Goal: Information Seeking & Learning: Learn about a topic

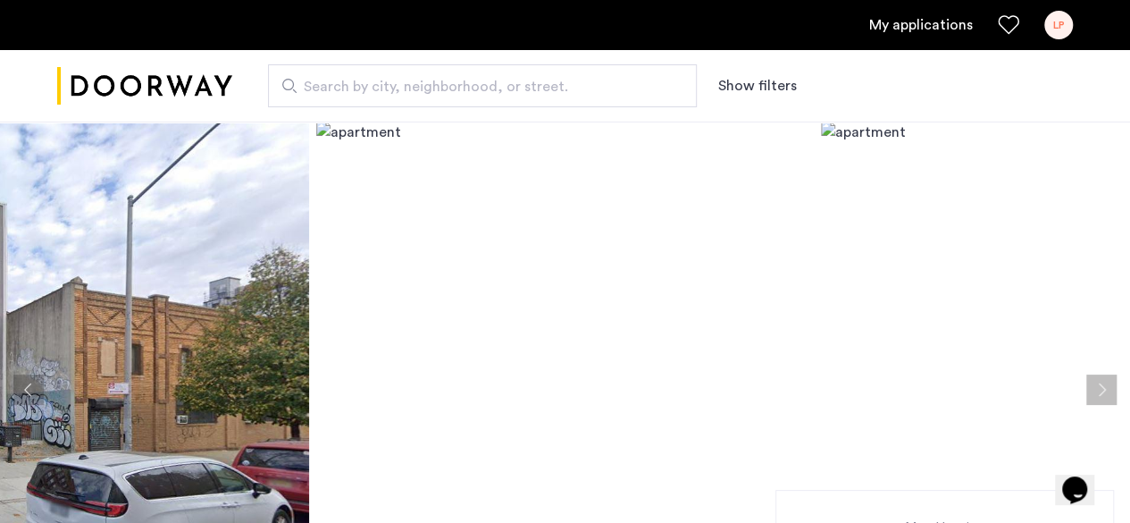
drag, startPoint x: 150, startPoint y: 247, endPoint x: 313, endPoint y: 149, distance: 190.0
click at [150, 247] on img at bounding box center [60, 390] width 498 height 536
click at [365, 142] on img at bounding box center [565, 390] width 498 height 536
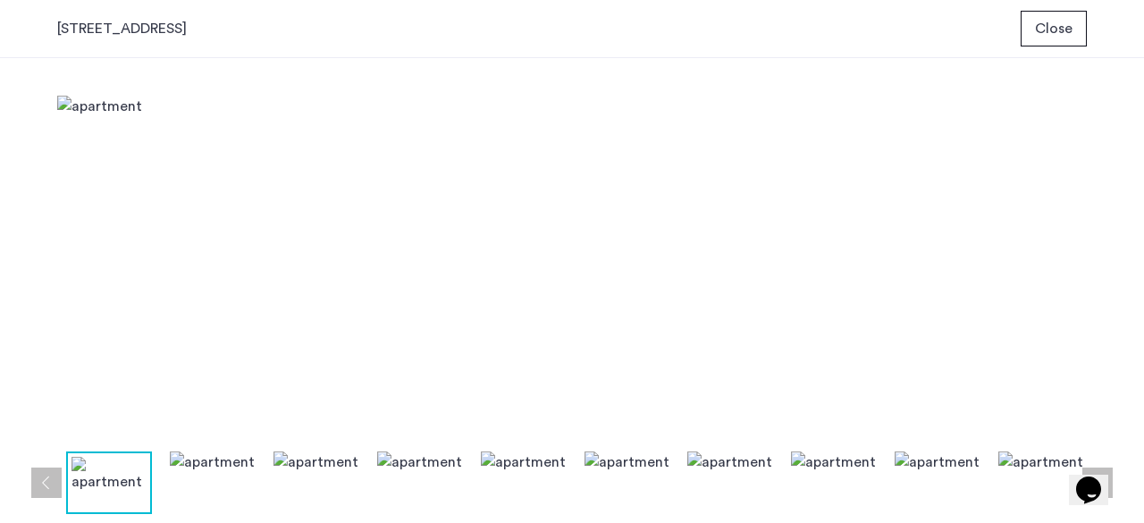
click at [364, 135] on img at bounding box center [571, 269] width 1029 height 347
click at [1035, 32] on button "Close" at bounding box center [1053, 29] width 66 height 36
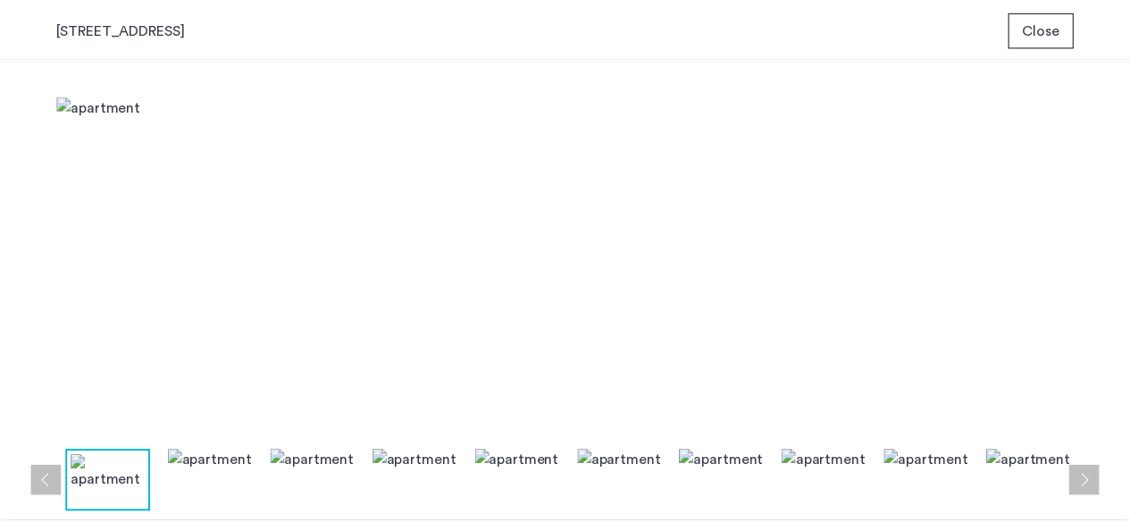
scroll to position [122, 0]
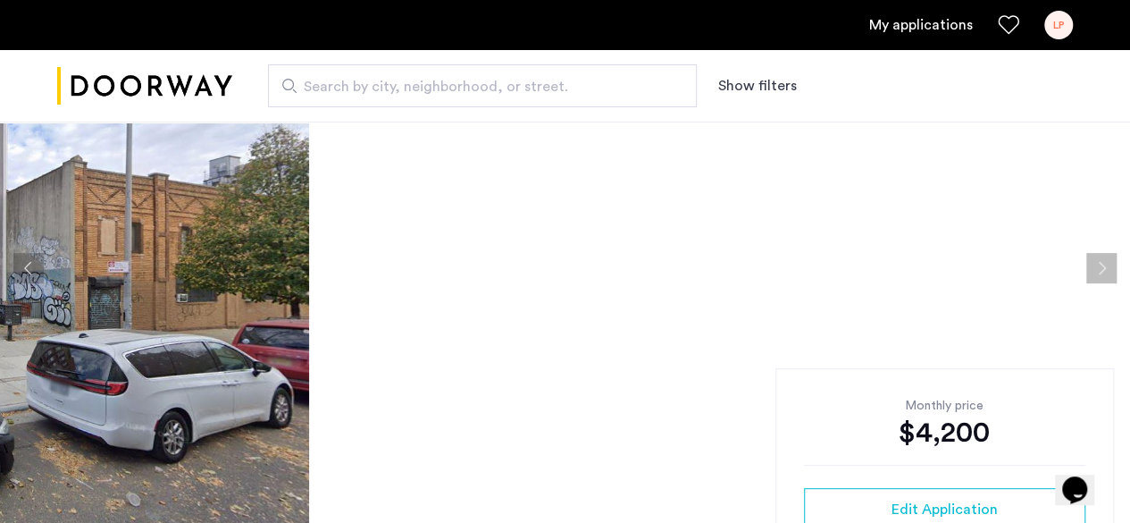
click at [916, 31] on link "My applications" at bounding box center [921, 24] width 104 height 21
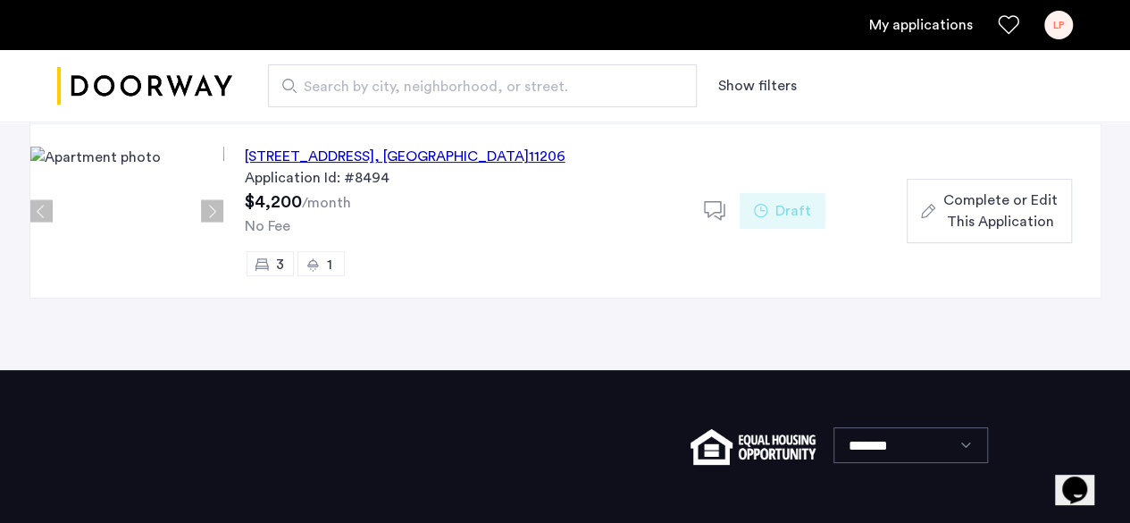
scroll to position [179, 0]
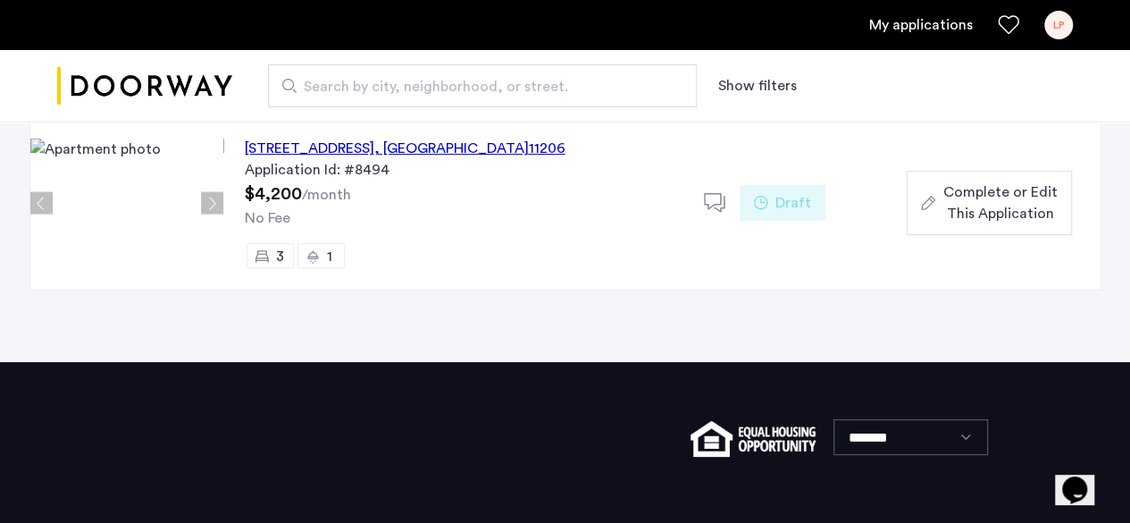
click at [365, 87] on span "Search by city, neighborhood, or street." at bounding box center [475, 86] width 343 height 21
click at [365, 87] on input "Search by city, neighborhood, or street." at bounding box center [482, 85] width 429 height 43
click at [768, 84] on button "Show filters" at bounding box center [757, 85] width 79 height 21
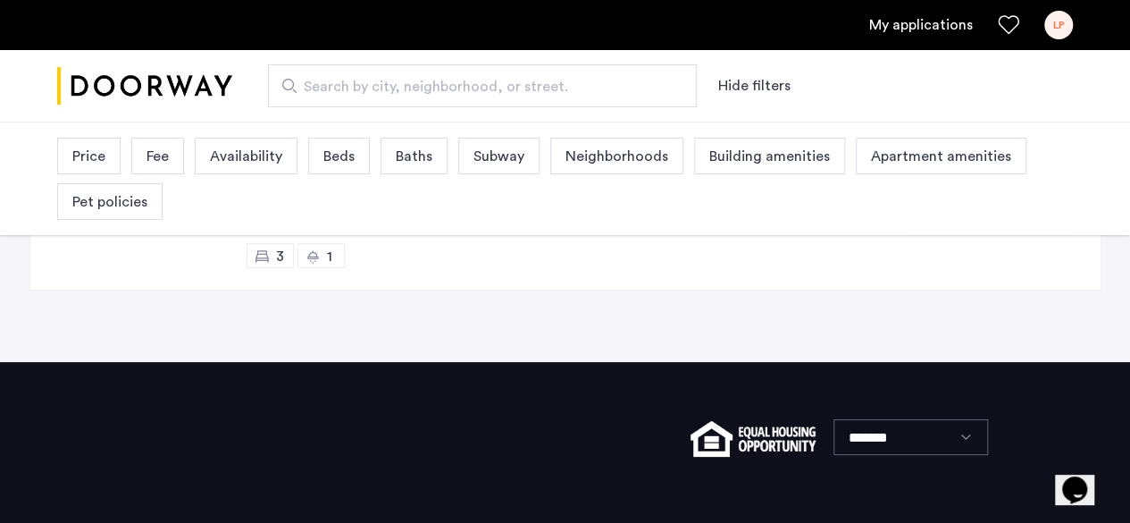
click at [331, 152] on span "Beds" at bounding box center [338, 156] width 31 height 21
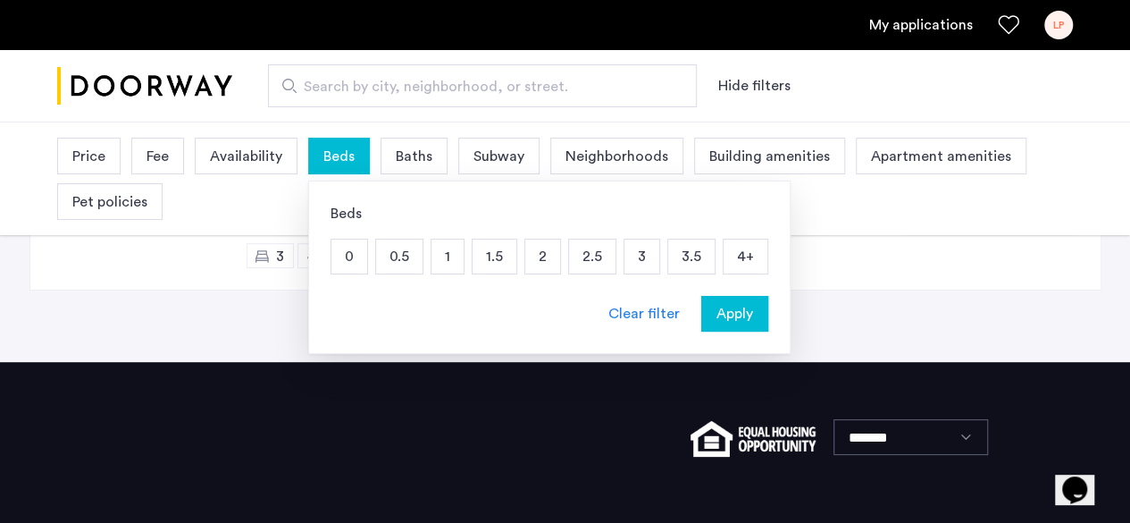
click at [627, 257] on p "3" at bounding box center [641, 256] width 35 height 34
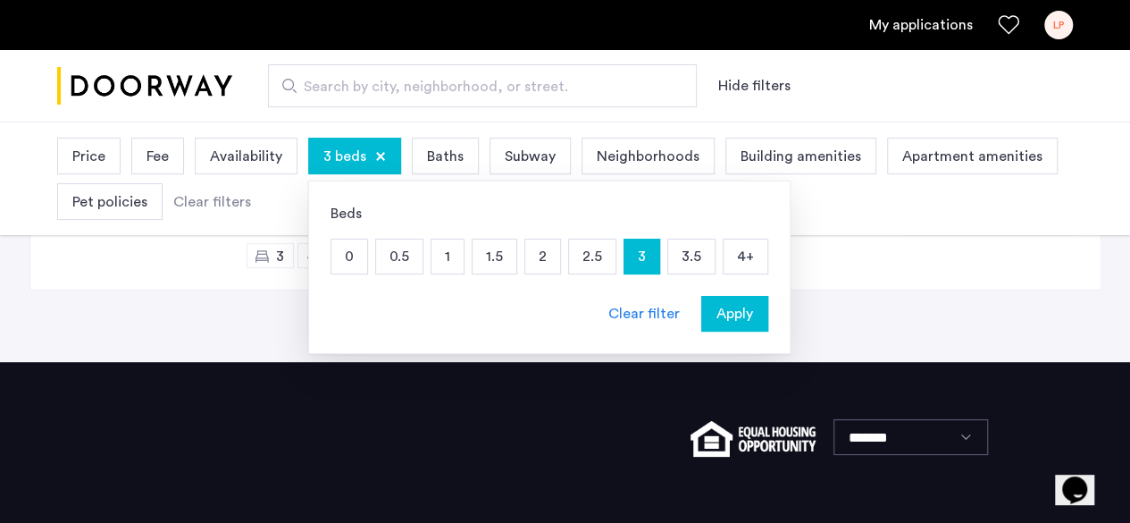
click at [423, 142] on div "Baths" at bounding box center [445, 156] width 67 height 37
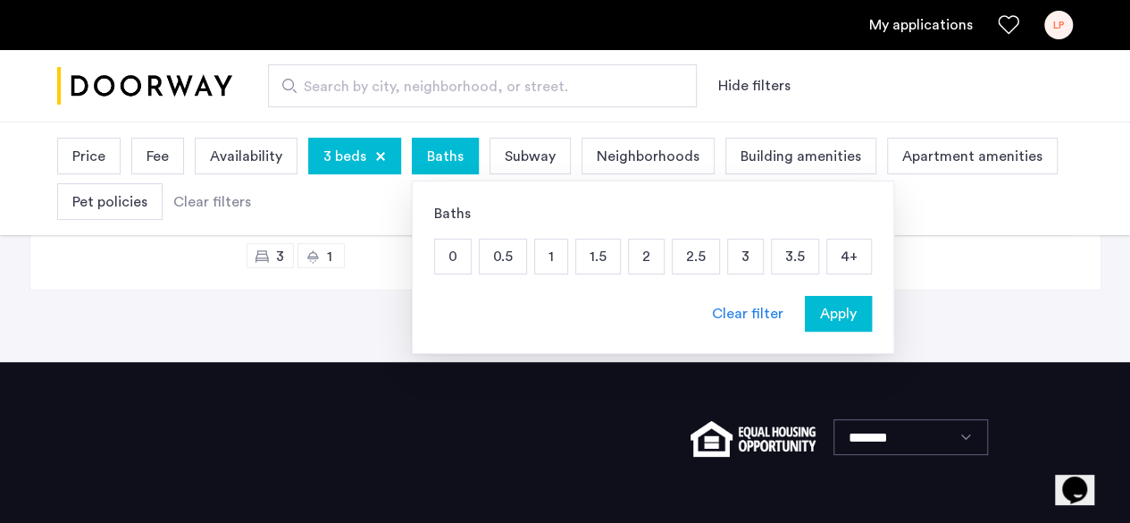
click at [545, 256] on p "1" at bounding box center [551, 256] width 32 height 34
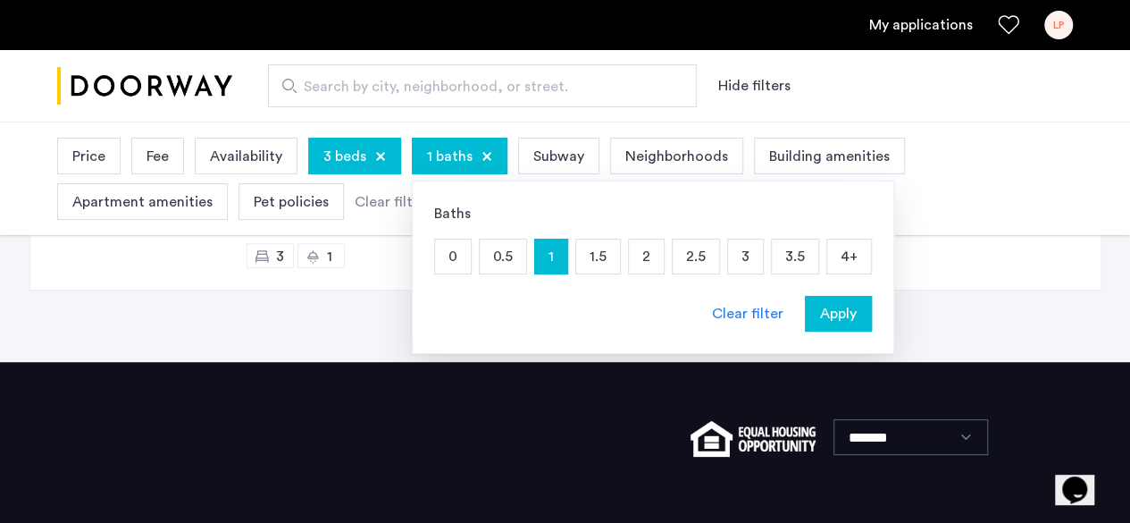
click at [586, 256] on p "1.5" at bounding box center [598, 256] width 44 height 34
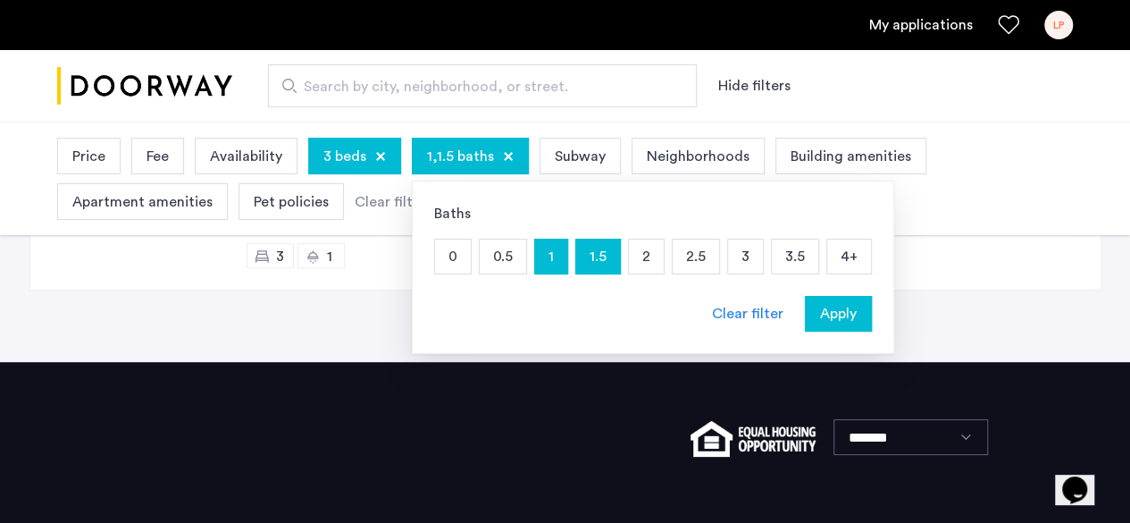
click at [820, 310] on span "Apply" at bounding box center [838, 313] width 37 height 21
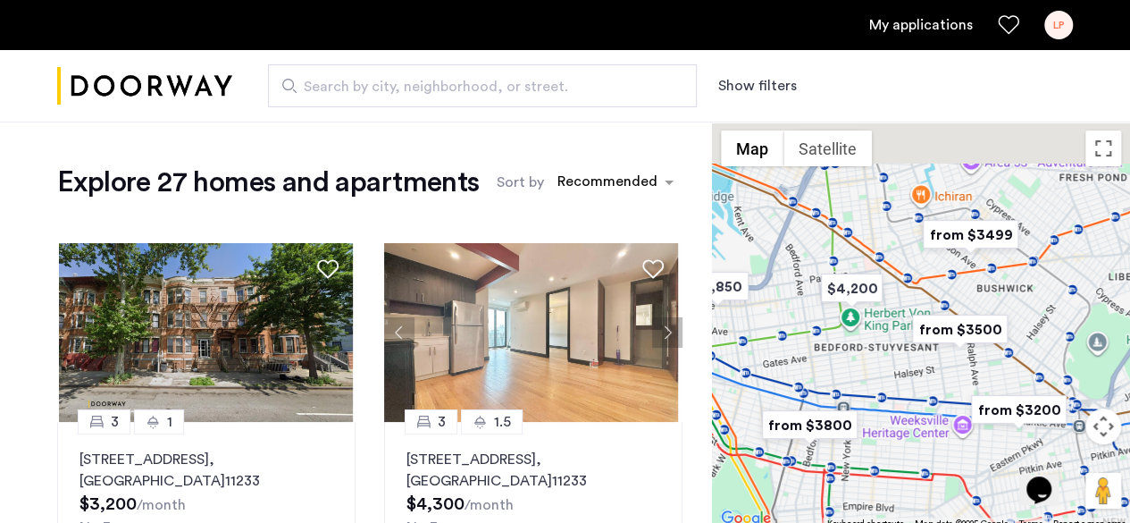
drag, startPoint x: 904, startPoint y: 311, endPoint x: 892, endPoint y: 342, distance: 33.4
click at [894, 337] on div at bounding box center [921, 326] width 418 height 408
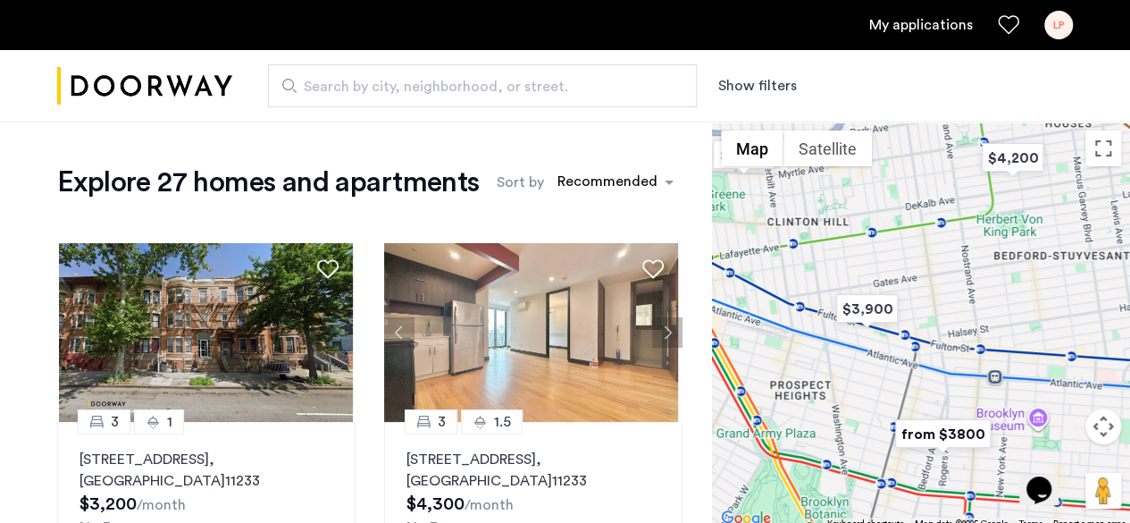
drag, startPoint x: 874, startPoint y: 391, endPoint x: 1026, endPoint y: 294, distance: 180.4
click at [1026, 294] on div at bounding box center [921, 326] width 418 height 408
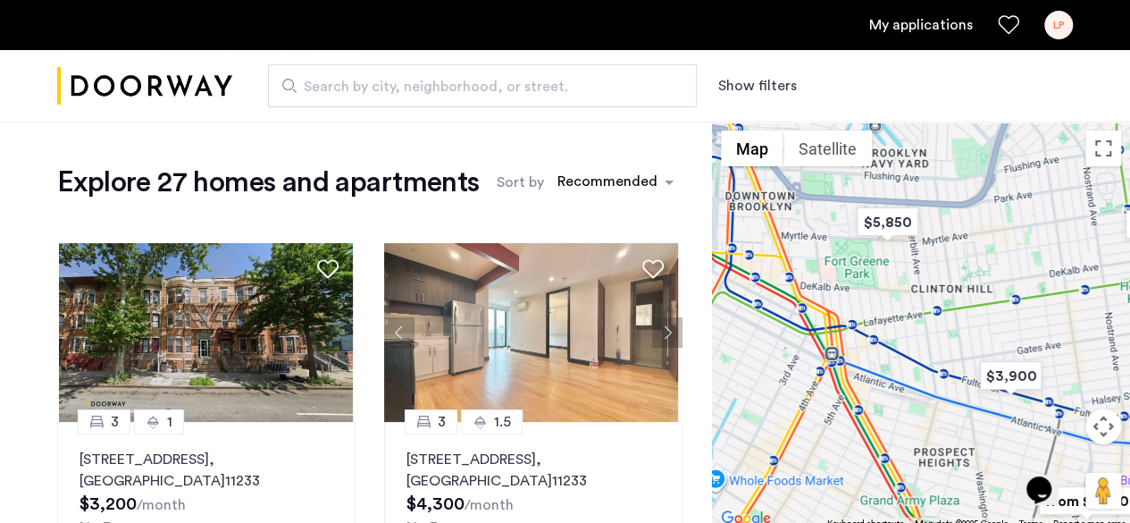
drag, startPoint x: 861, startPoint y: 212, endPoint x: 1007, endPoint y: 281, distance: 161.1
click at [1007, 281] on div at bounding box center [921, 326] width 418 height 408
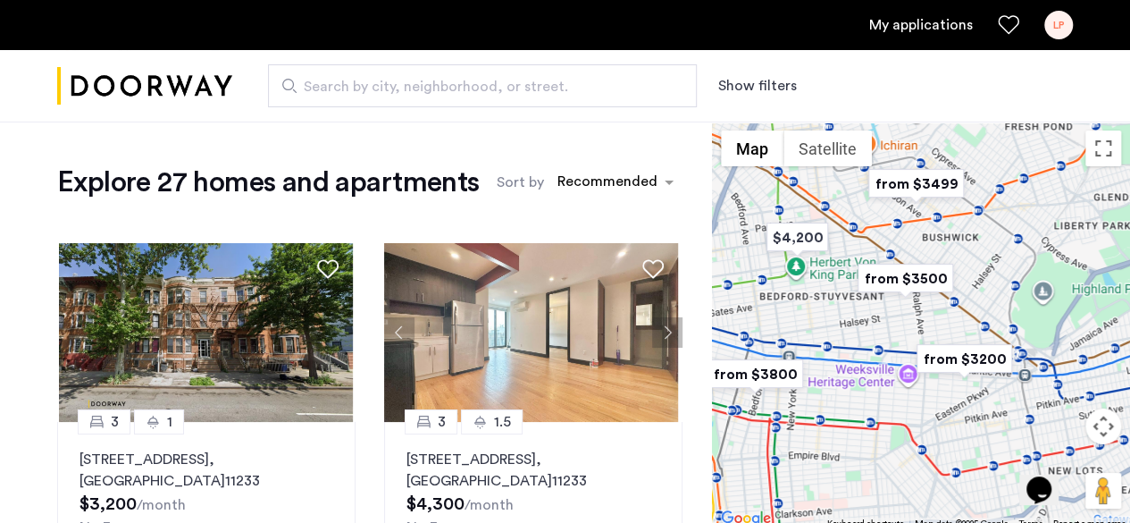
drag, startPoint x: 934, startPoint y: 288, endPoint x: 831, endPoint y: 302, distance: 104.6
click at [715, 283] on div at bounding box center [921, 326] width 418 height 408
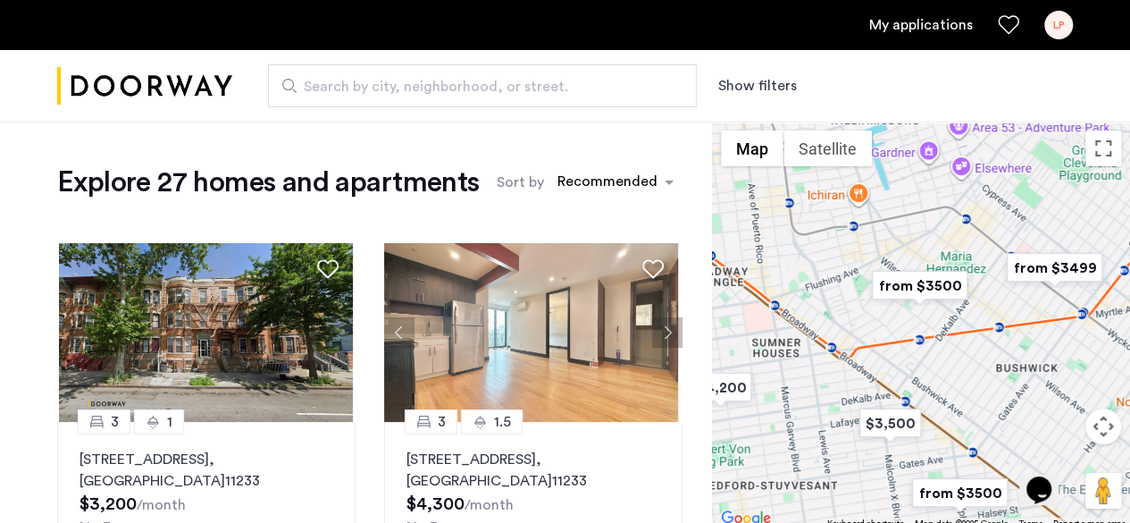
drag, startPoint x: 978, startPoint y: 197, endPoint x: 1068, endPoint y: 403, distance: 224.1
click at [1068, 403] on div at bounding box center [921, 326] width 418 height 408
click at [909, 281] on img "from $3500" at bounding box center [918, 285] width 110 height 40
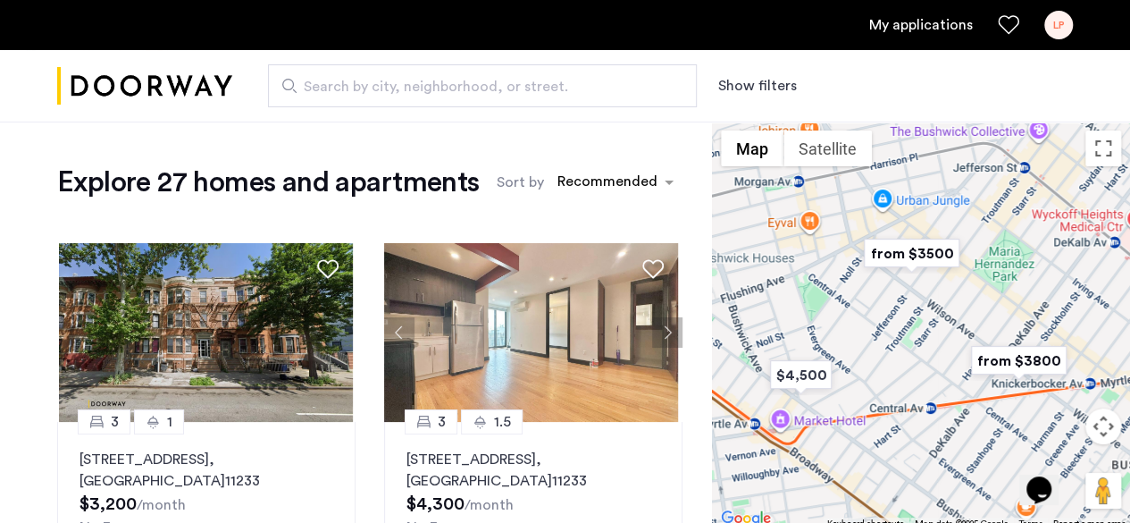
click at [925, 251] on img "from $3500" at bounding box center [912, 253] width 110 height 40
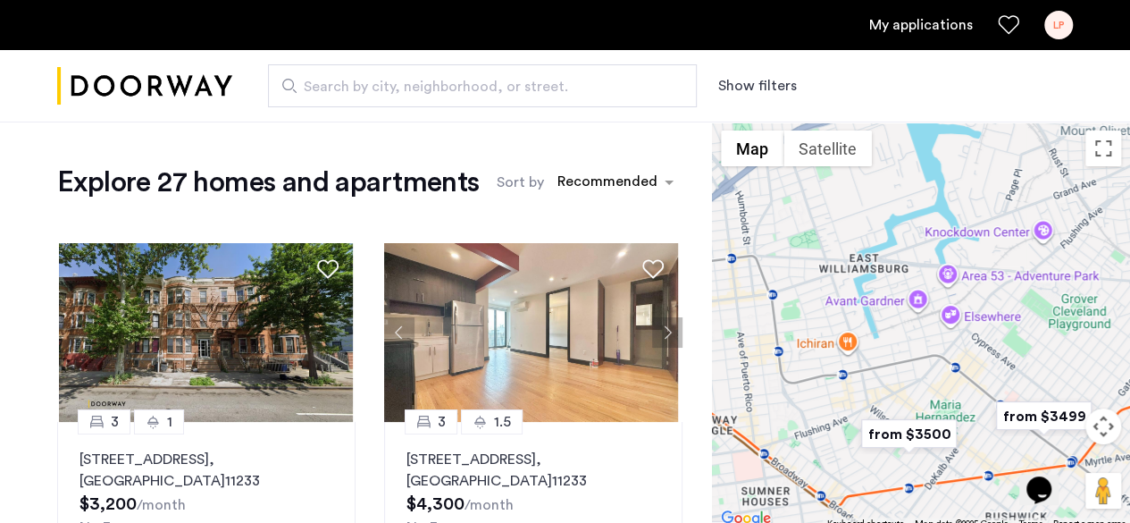
drag, startPoint x: 824, startPoint y: 198, endPoint x: 850, endPoint y: 339, distance: 142.6
click at [850, 339] on div "To navigate, press the arrow keys." at bounding box center [921, 326] width 418 height 408
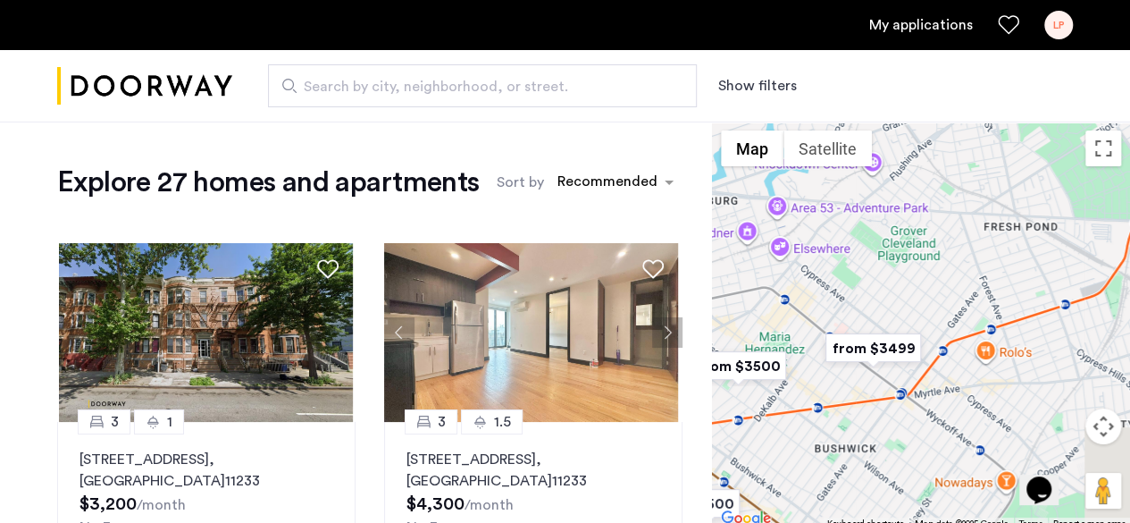
drag, startPoint x: 922, startPoint y: 343, endPoint x: 773, endPoint y: 281, distance: 161.4
click at [773, 281] on div "To navigate, press the arrow keys." at bounding box center [921, 326] width 418 height 408
click at [885, 336] on img "from $3499" at bounding box center [873, 348] width 110 height 40
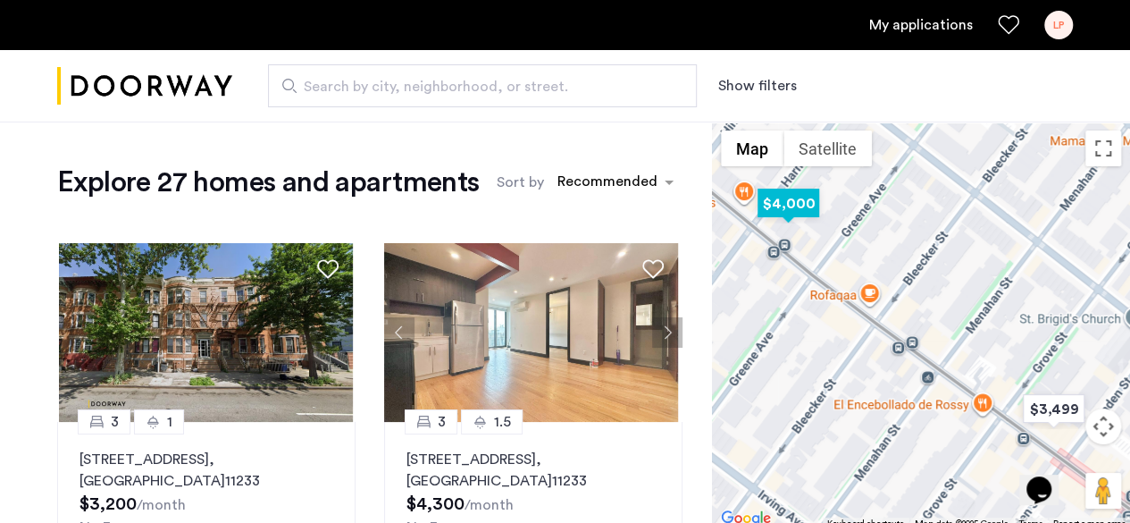
click at [792, 212] on img "$4,000" at bounding box center [788, 203] width 76 height 40
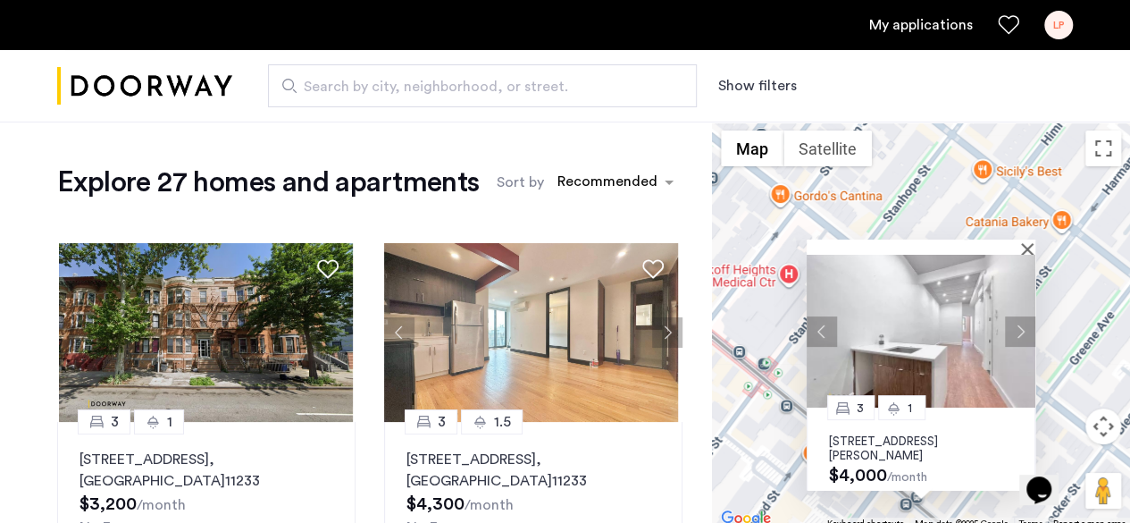
click at [1026, 329] on button "Next apartment" at bounding box center [1020, 330] width 30 height 30
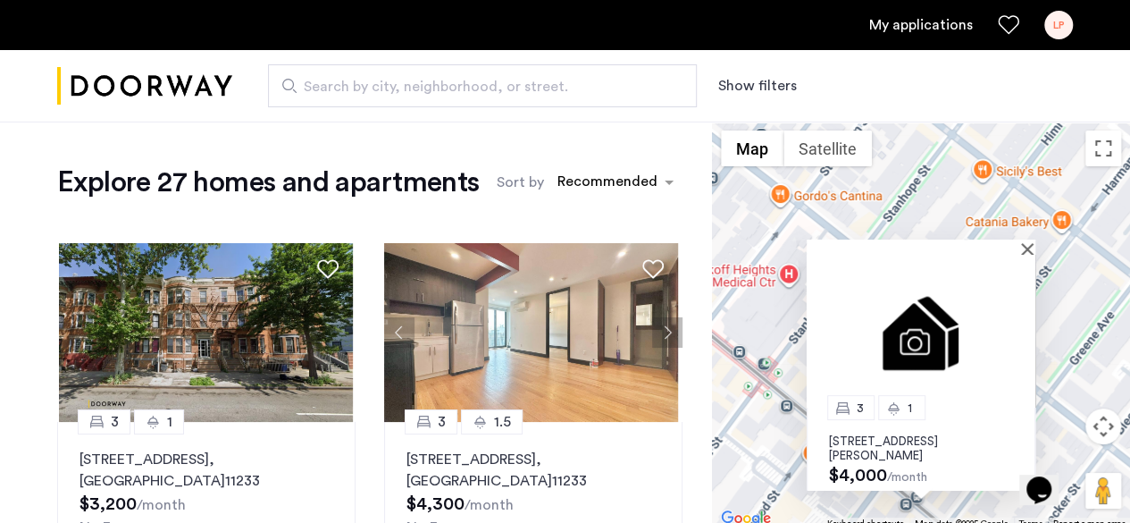
click at [1026, 329] on img at bounding box center [921, 331] width 229 height 153
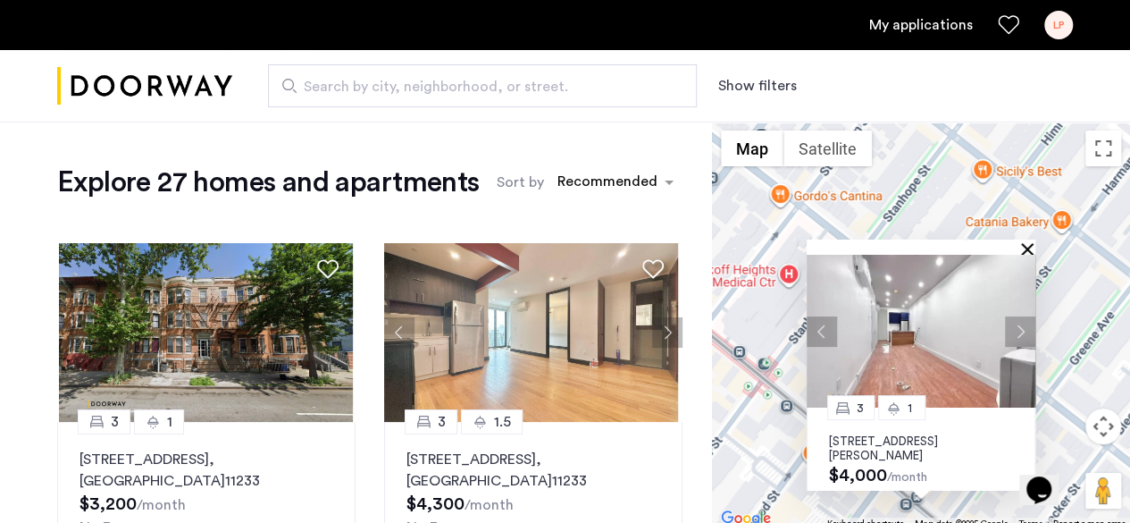
click at [1025, 248] on button "Close" at bounding box center [1031, 248] width 13 height 13
